Goal: Task Accomplishment & Management: Complete application form

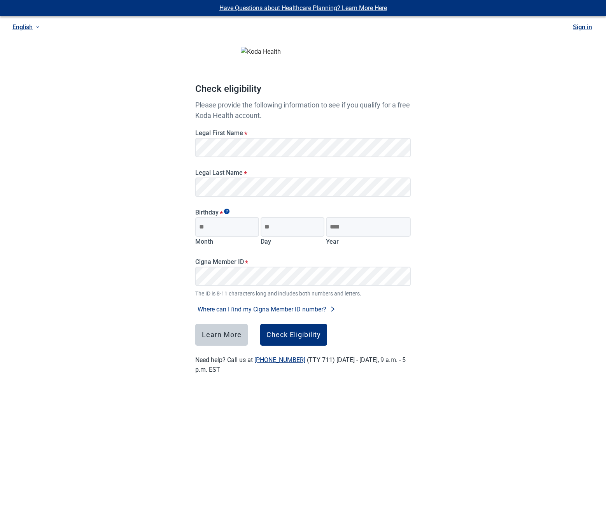
click at [248, 134] on label "Legal First Name *" at bounding box center [303, 132] width 216 height 7
click at [215, 235] on input "Month" at bounding box center [227, 226] width 64 height 19
type input "**"
click at [284, 230] on input "Day" at bounding box center [293, 226] width 64 height 19
type input "**"
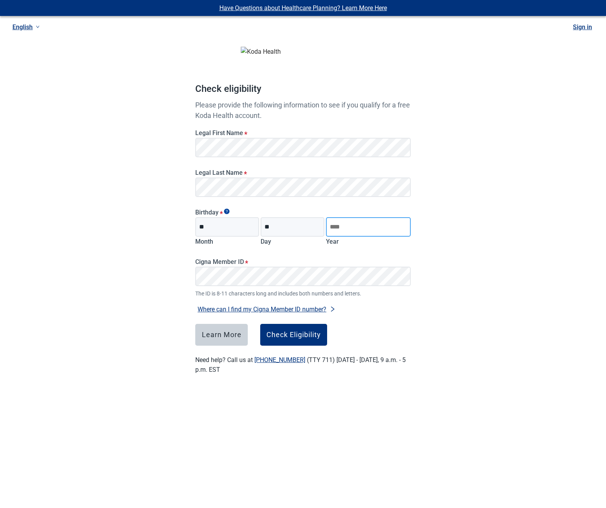
click at [347, 223] on input "Year" at bounding box center [368, 226] width 85 height 19
type input "****"
click at [280, 332] on div "Check Eligibility" at bounding box center [294, 335] width 54 height 8
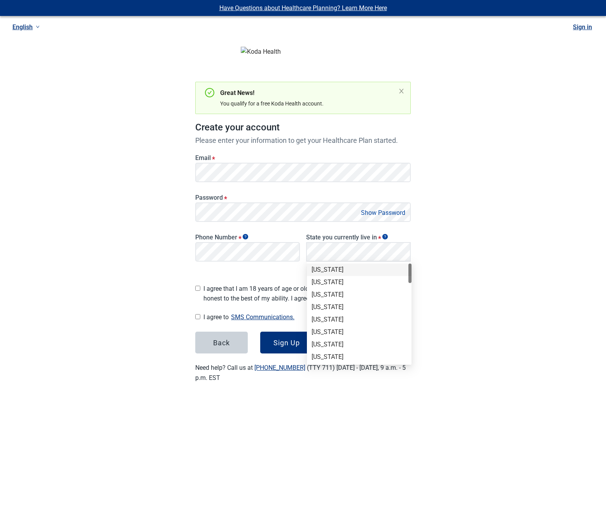
click at [338, 270] on div "Alabama" at bounding box center [359, 269] width 95 height 9
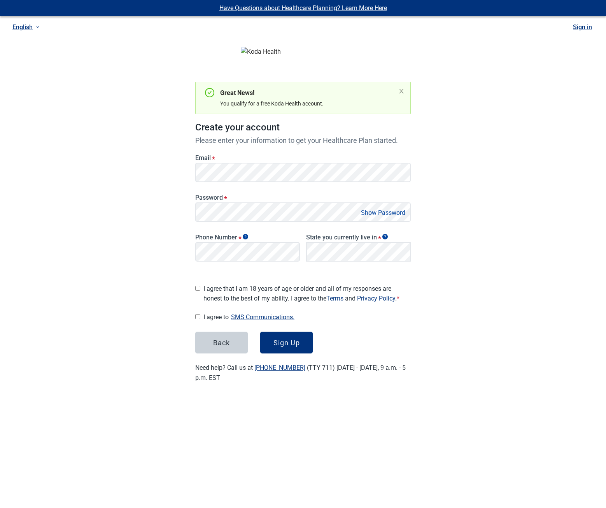
click at [228, 291] on span "I agree that I am 18 years of age or older and all of my responses are honest t…" at bounding box center [307, 293] width 207 height 19
click at [220, 317] on span "I agree to SMS Communications." at bounding box center [307, 317] width 207 height 11
click at [278, 333] on button "Sign Up" at bounding box center [286, 343] width 53 height 22
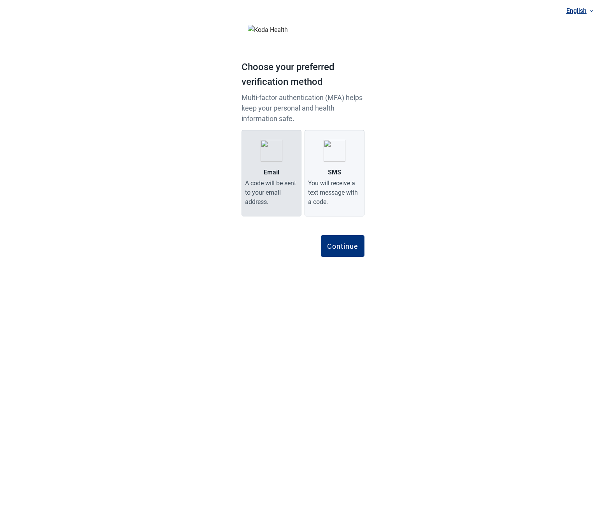
click at [269, 179] on div "A code will be sent to your email address." at bounding box center [271, 193] width 53 height 28
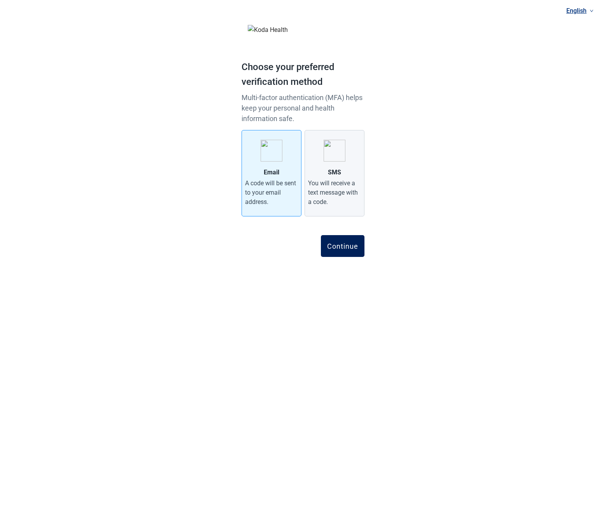
click at [347, 246] on div "Continue" at bounding box center [342, 246] width 31 height 8
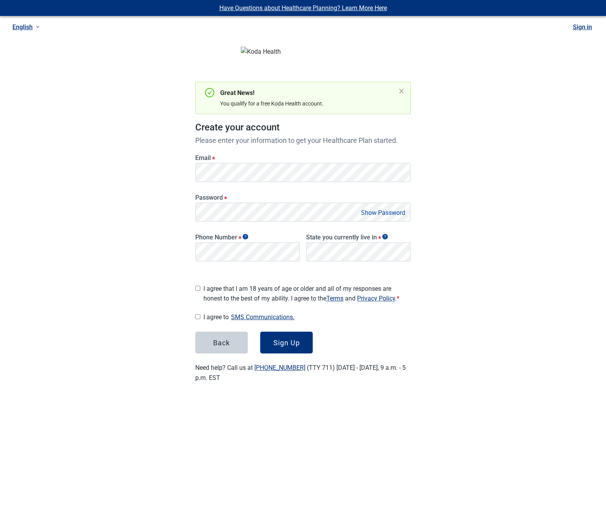
click at [229, 155] on label "Email *" at bounding box center [303, 157] width 216 height 7
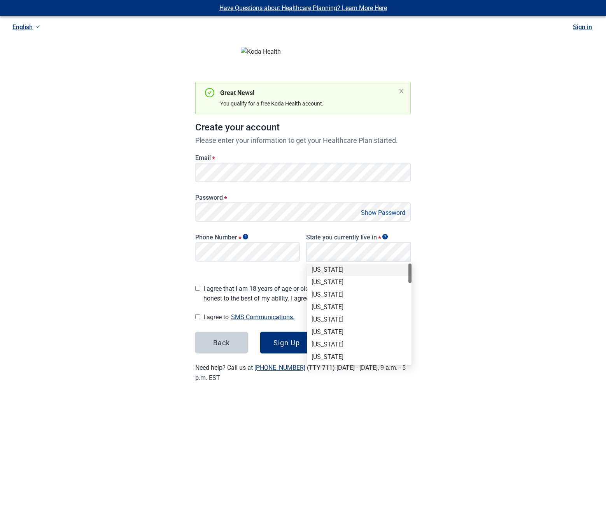
click at [327, 270] on div "Alabama" at bounding box center [359, 269] width 95 height 9
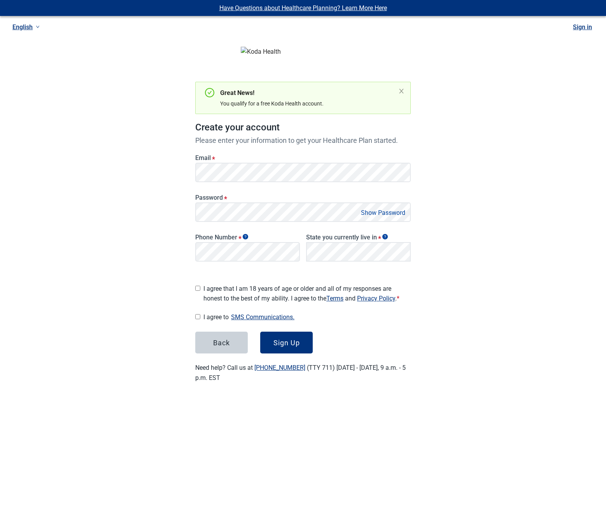
click at [256, 293] on span "I agree that I am 18 years of age or older and all of my responses are honest t…" at bounding box center [307, 293] width 207 height 19
click at [219, 315] on span "I agree to SMS Communications." at bounding box center [307, 317] width 207 height 11
click at [282, 333] on button "Sign Up" at bounding box center [286, 343] width 53 height 22
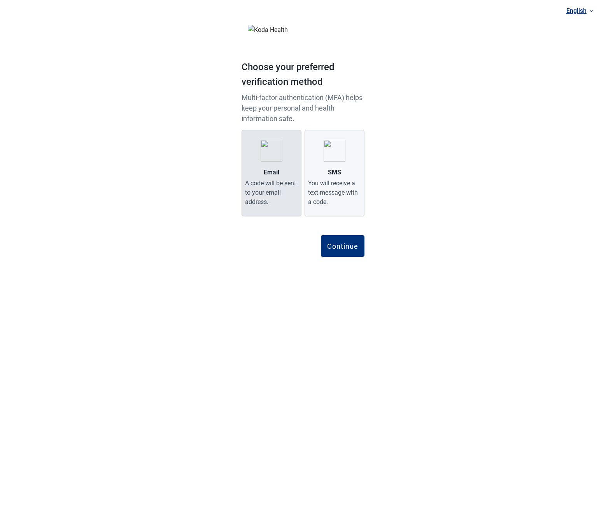
click at [271, 169] on div "Email" at bounding box center [272, 172] width 16 height 9
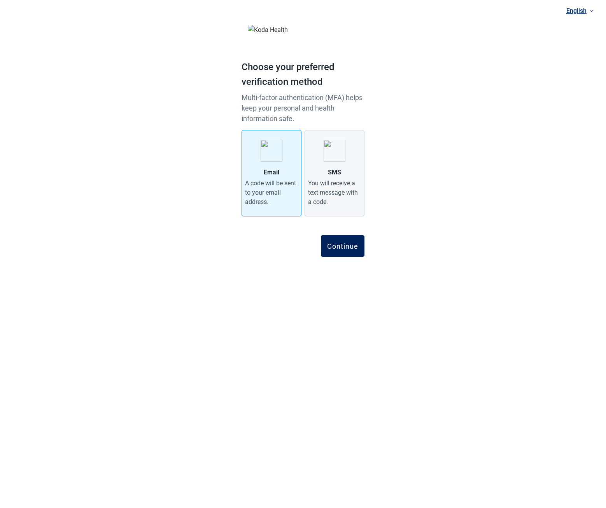
click at [343, 249] on div "Continue" at bounding box center [342, 246] width 31 height 8
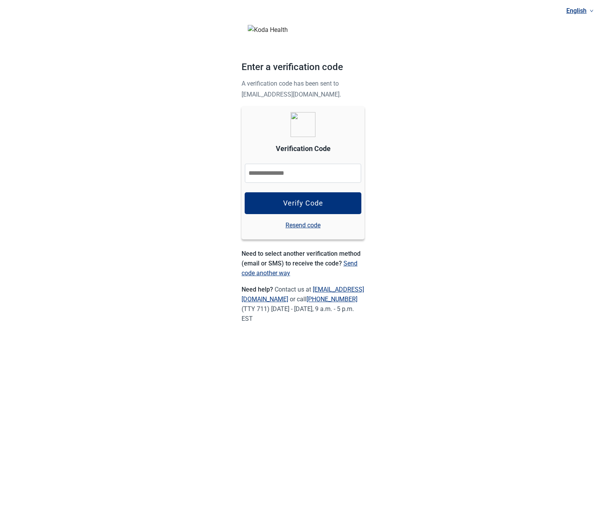
click at [309, 171] on input "Verification Code" at bounding box center [303, 172] width 117 height 19
paste input "******"
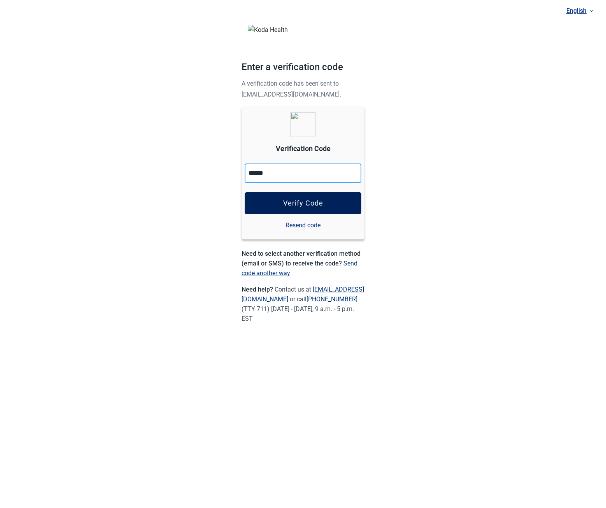
type input "******"
click at [300, 205] on div "Verify Code" at bounding box center [303, 203] width 40 height 8
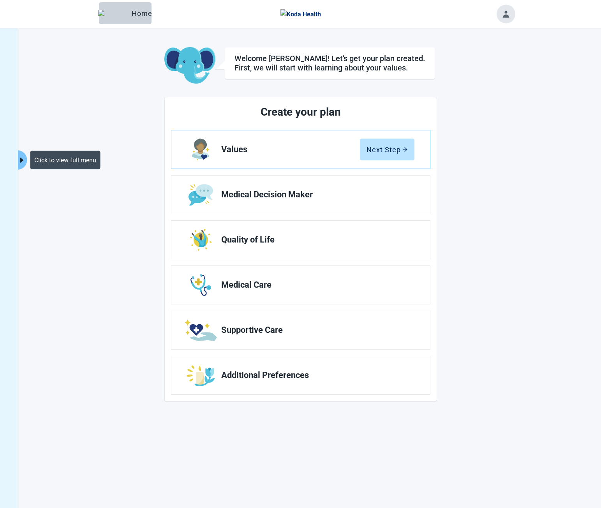
click at [22, 157] on icon "caret-right" at bounding box center [21, 159] width 7 height 7
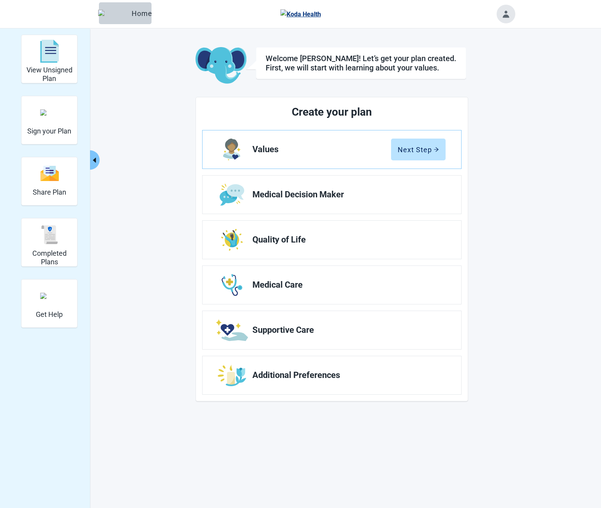
drag, startPoint x: 510, startPoint y: 9, endPoint x: 511, endPoint y: 18, distance: 8.2
click at [510, 9] on button "Toggle account menu" at bounding box center [505, 14] width 19 height 19
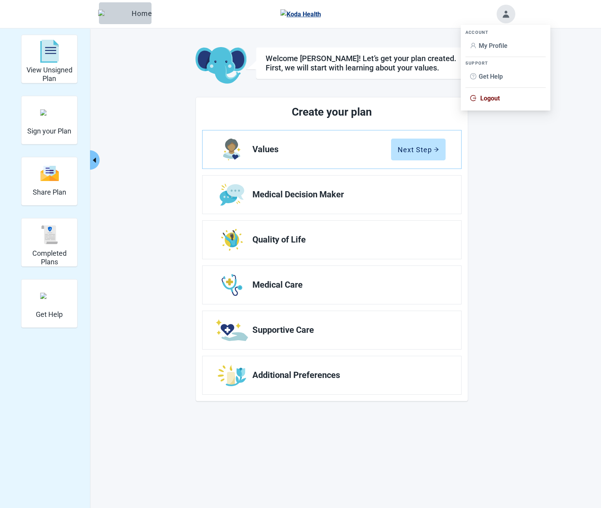
click at [487, 51] on li "My Profile" at bounding box center [505, 46] width 80 height 15
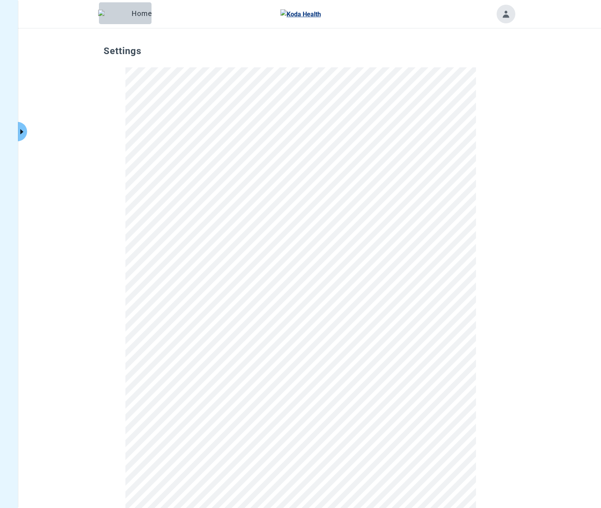
click at [504, 20] on button "Toggle account menu" at bounding box center [505, 14] width 19 height 19
click at [482, 96] on span "Logout" at bounding box center [489, 98] width 19 height 7
